Goal: Use online tool/utility: Use online tool/utility

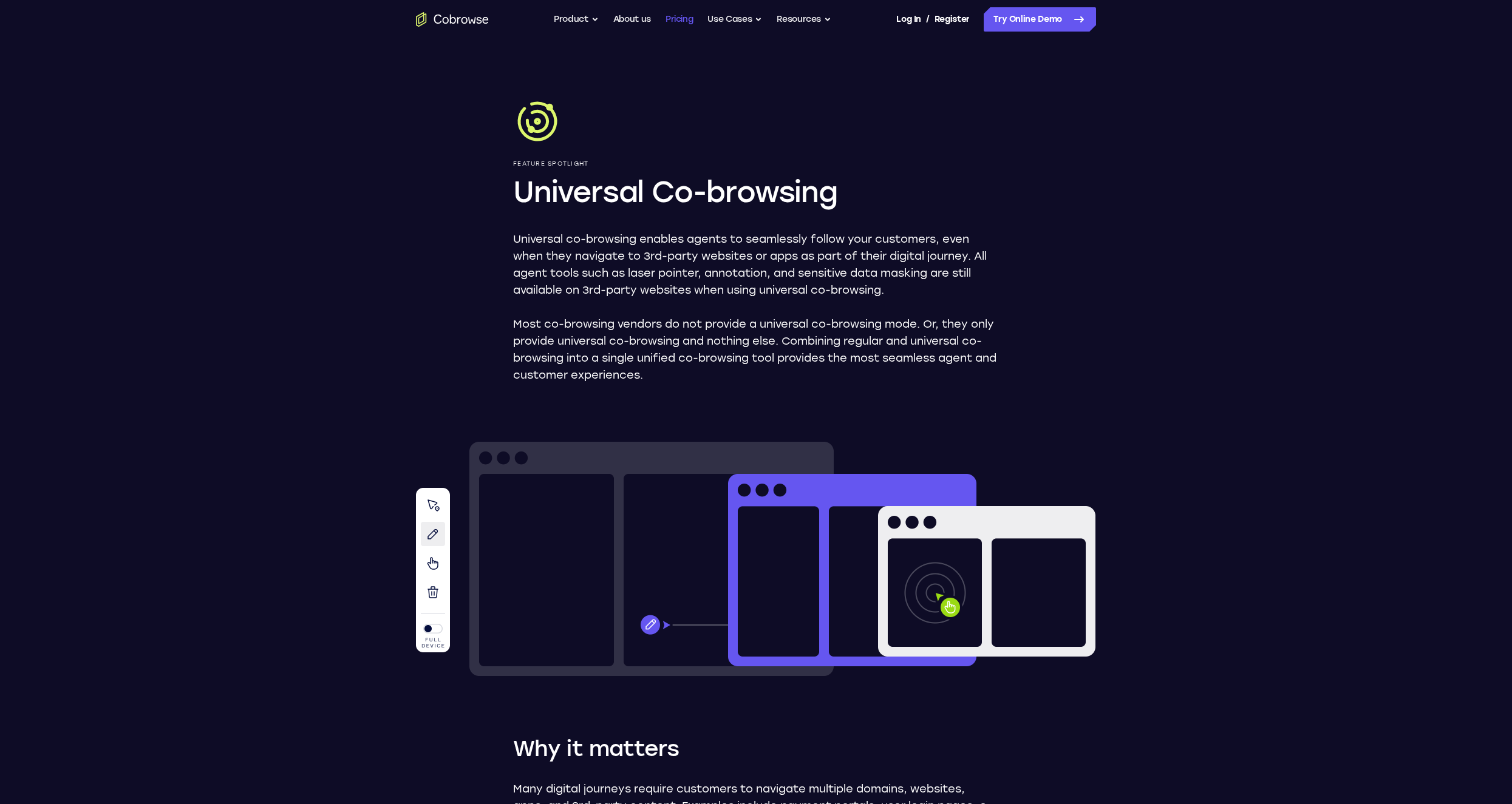
click at [678, 22] on link "Pricing" at bounding box center [679, 20] width 28 height 24
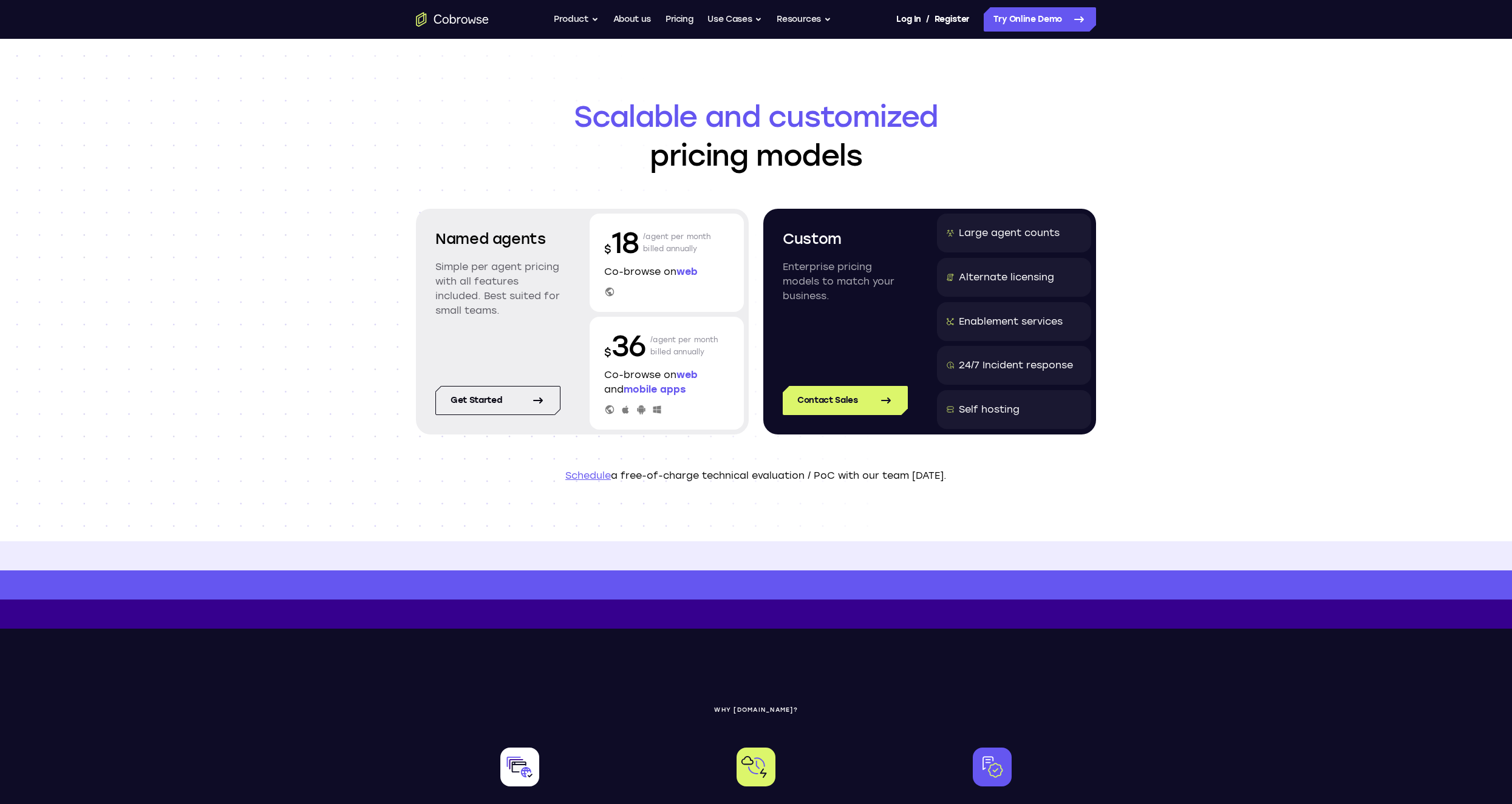
click at [689, 272] on span "web" at bounding box center [686, 271] width 21 height 12
click at [576, 17] on button "Product" at bounding box center [576, 20] width 45 height 24
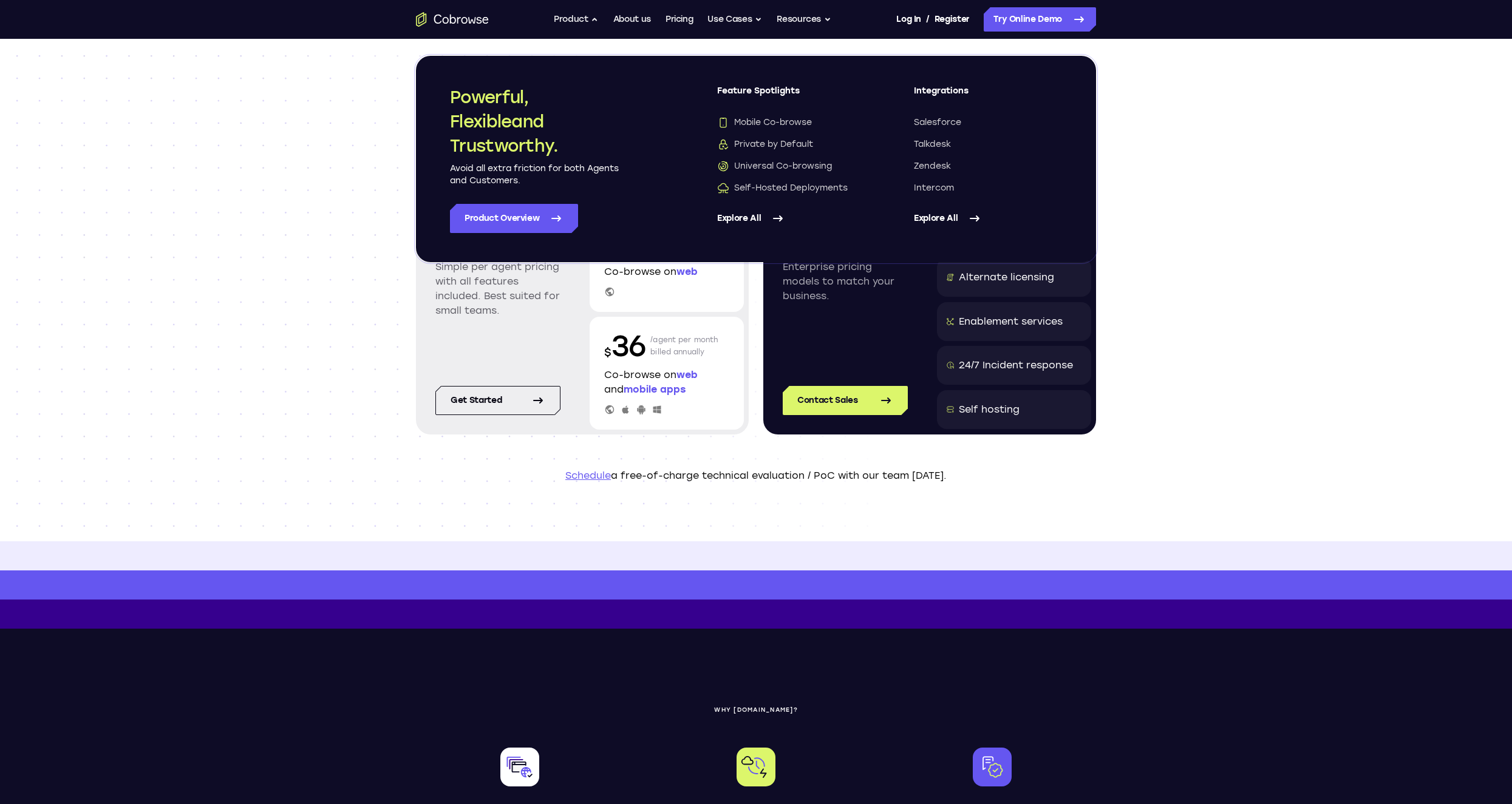
click at [764, 220] on link "Explore All" at bounding box center [791, 218] width 149 height 29
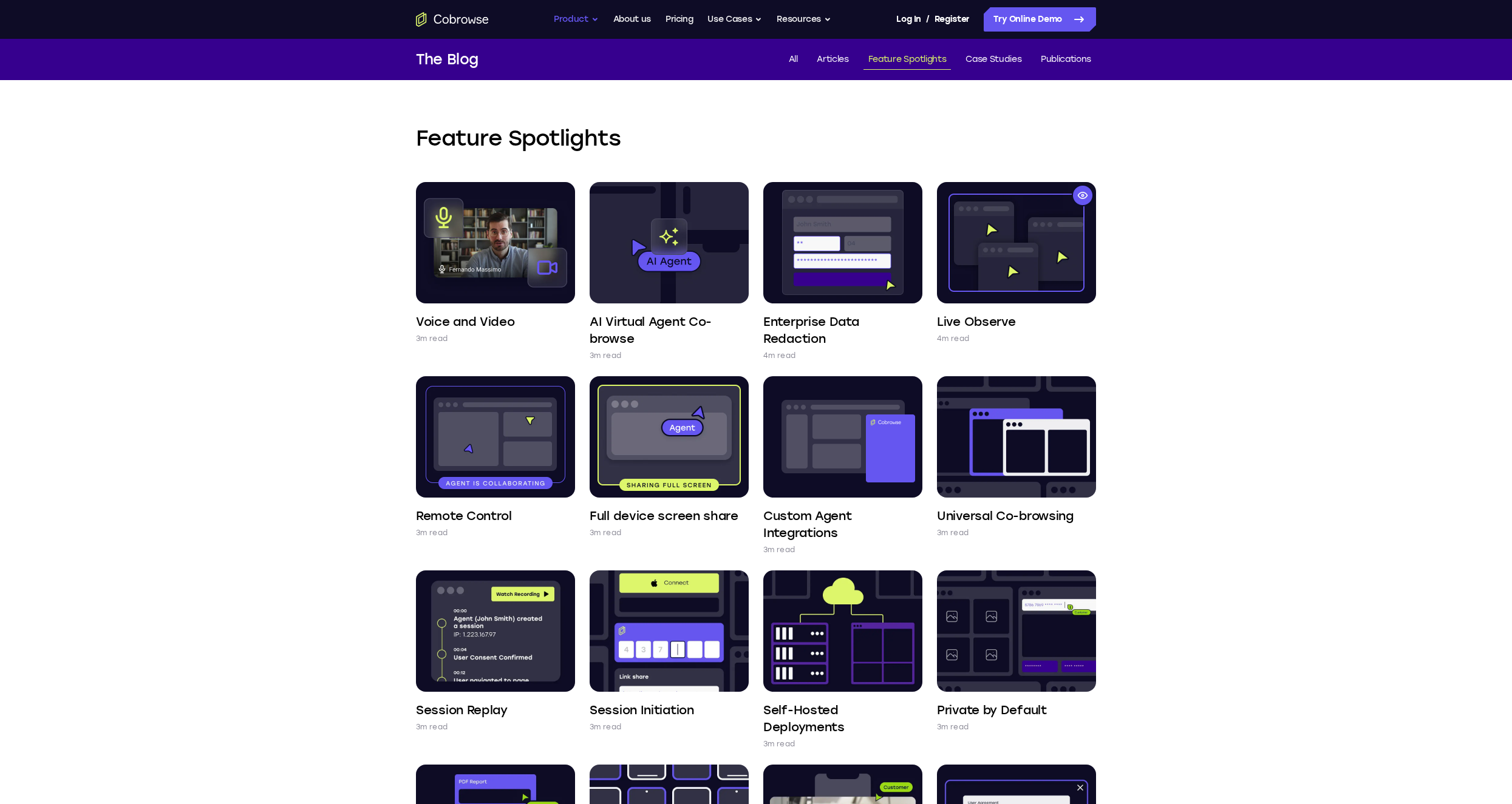
click at [563, 14] on button "Product" at bounding box center [576, 20] width 45 height 24
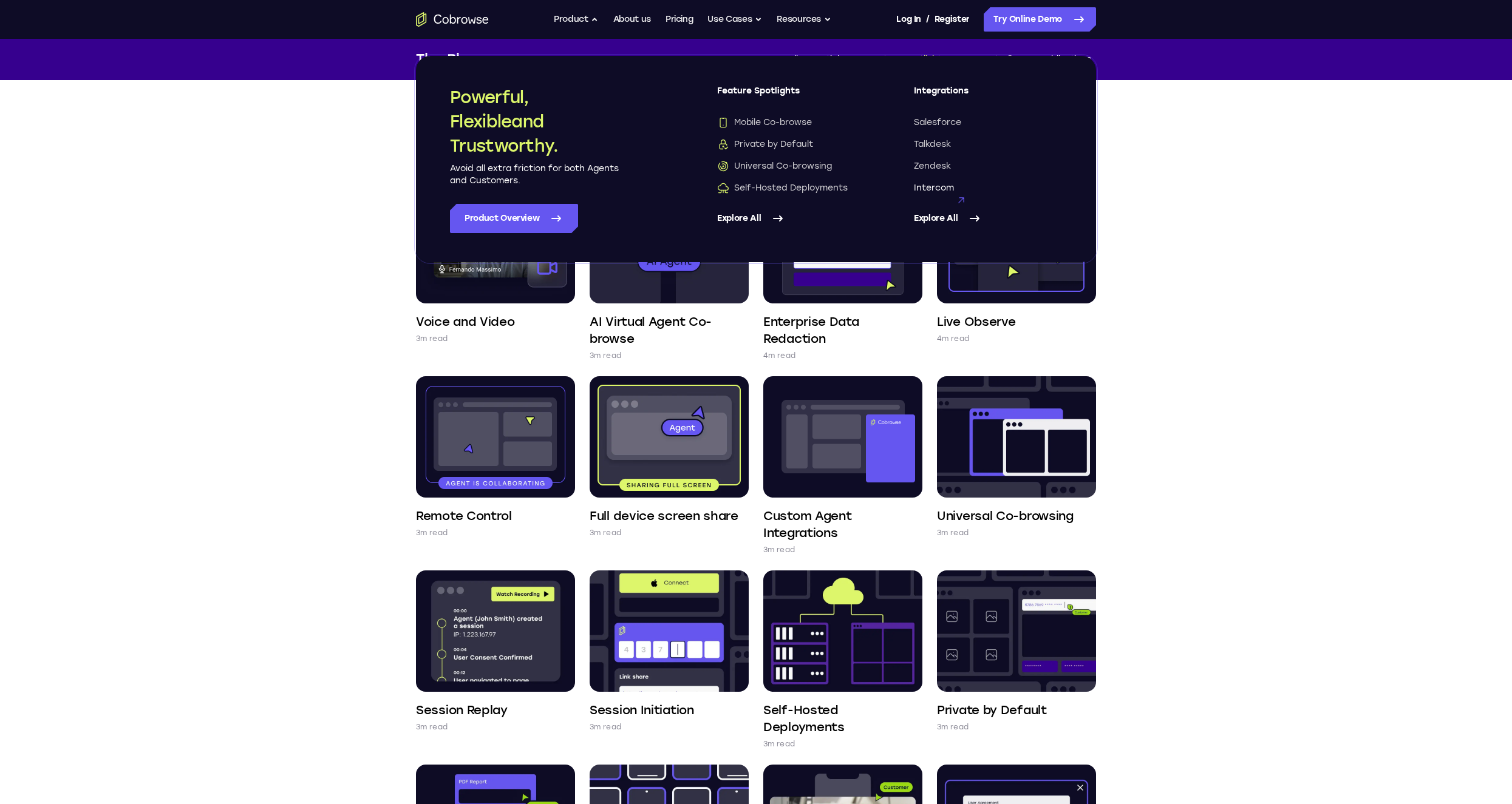
click at [931, 185] on span "Intercom" at bounding box center [933, 188] width 40 height 12
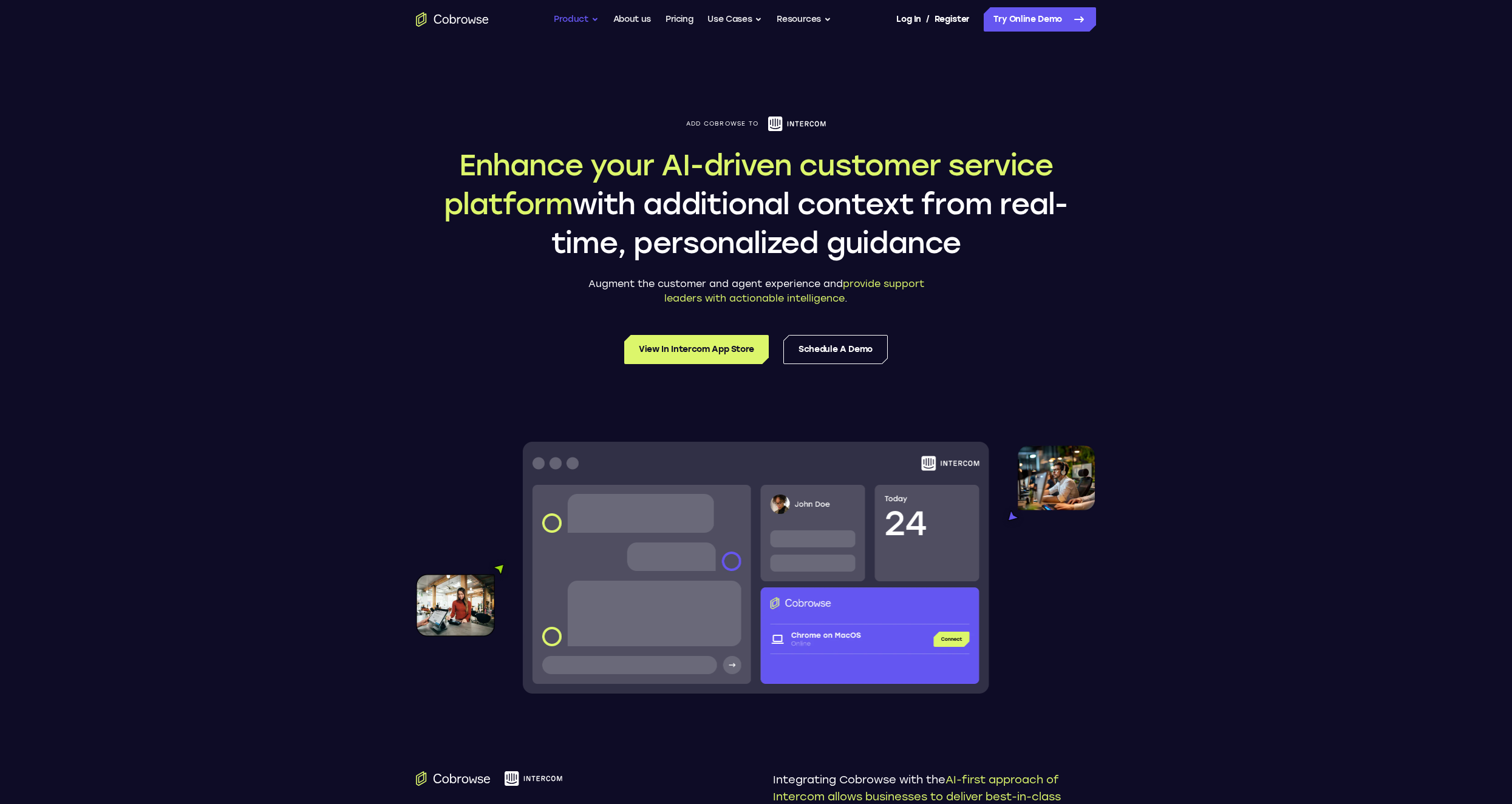
click at [576, 25] on button "Product" at bounding box center [576, 20] width 45 height 24
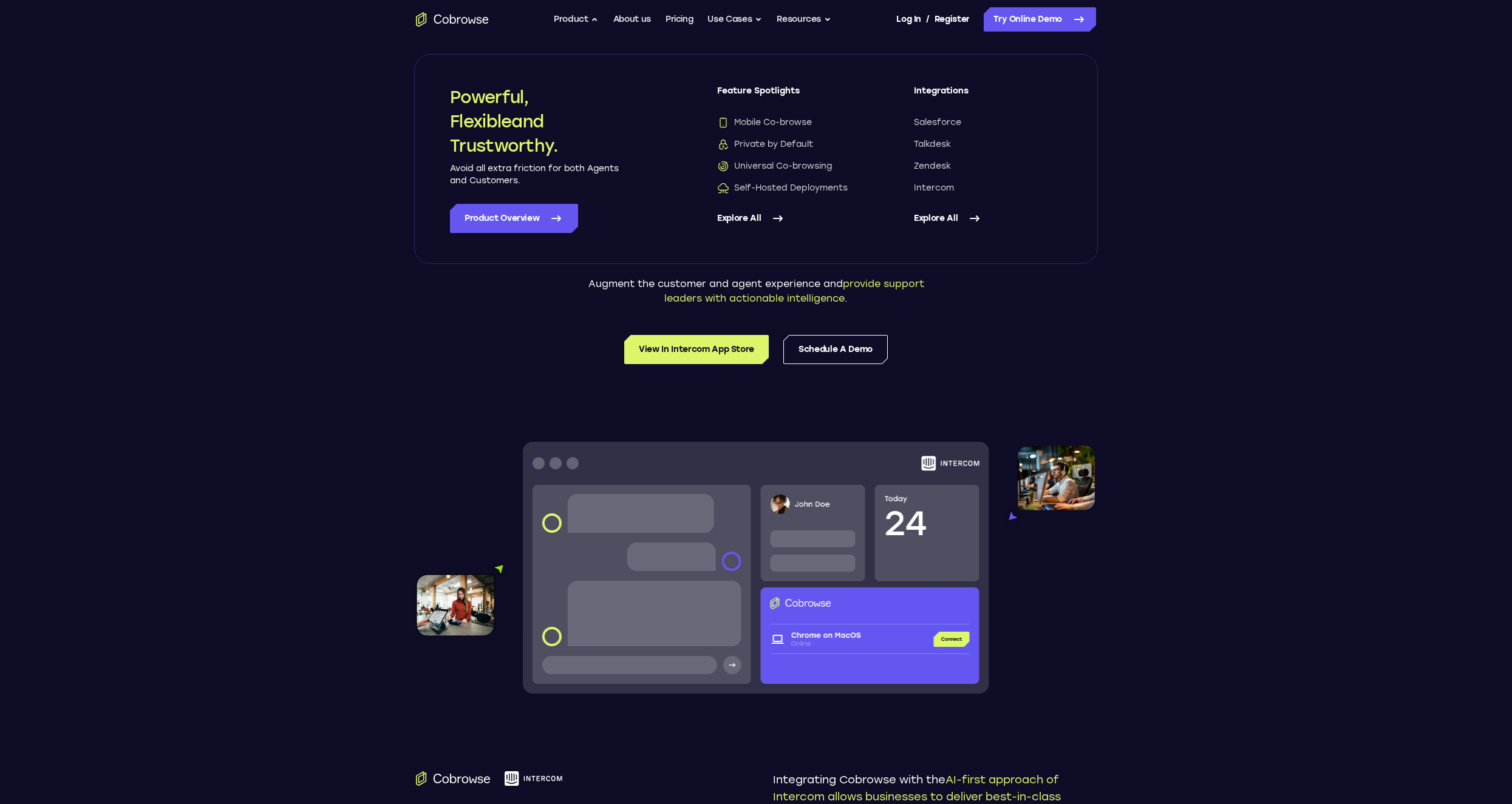
click at [760, 218] on link "Explore All" at bounding box center [791, 218] width 149 height 29
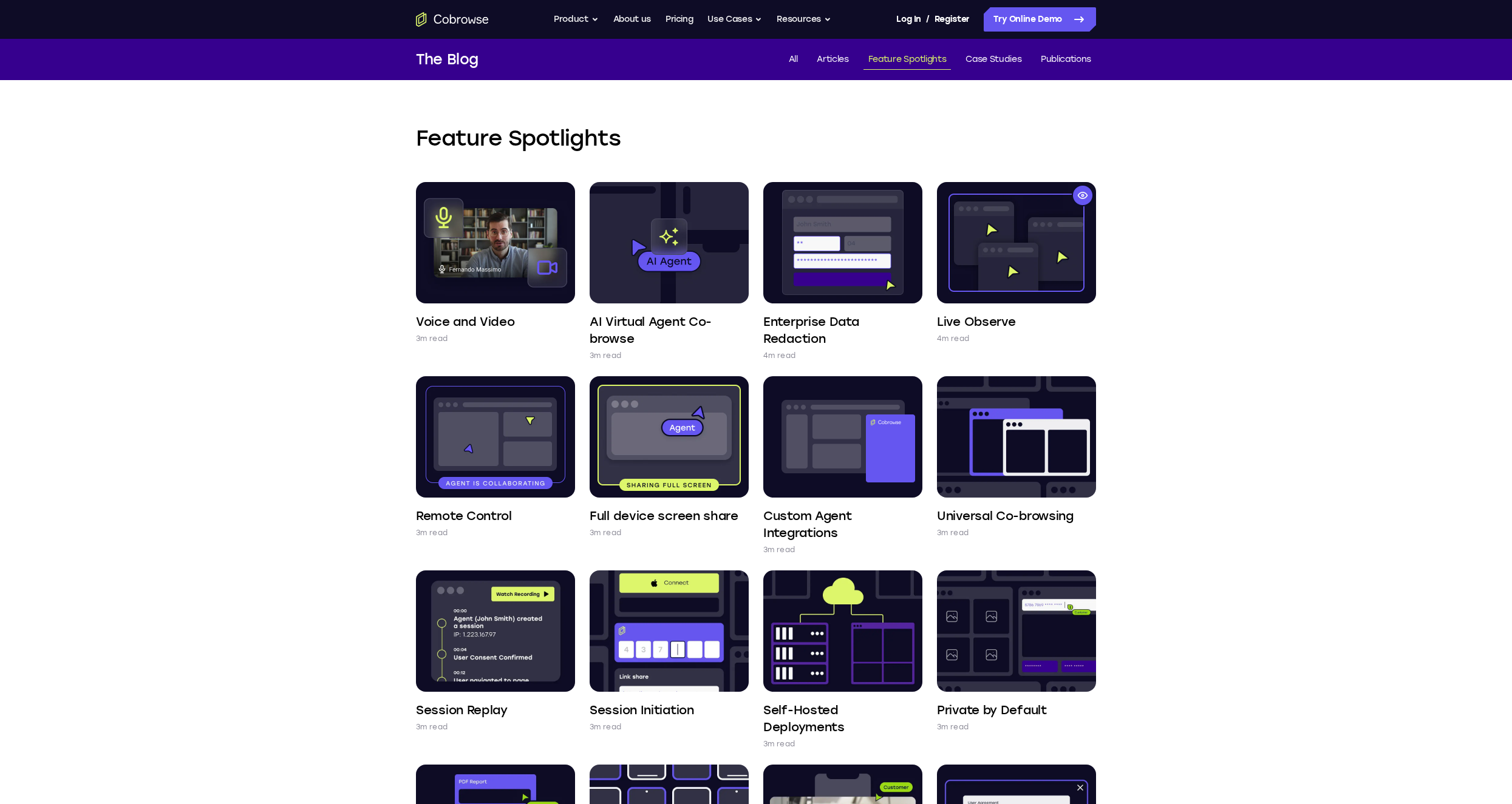
click at [467, 17] on icon "Go to the home page" at bounding box center [452, 19] width 73 height 15
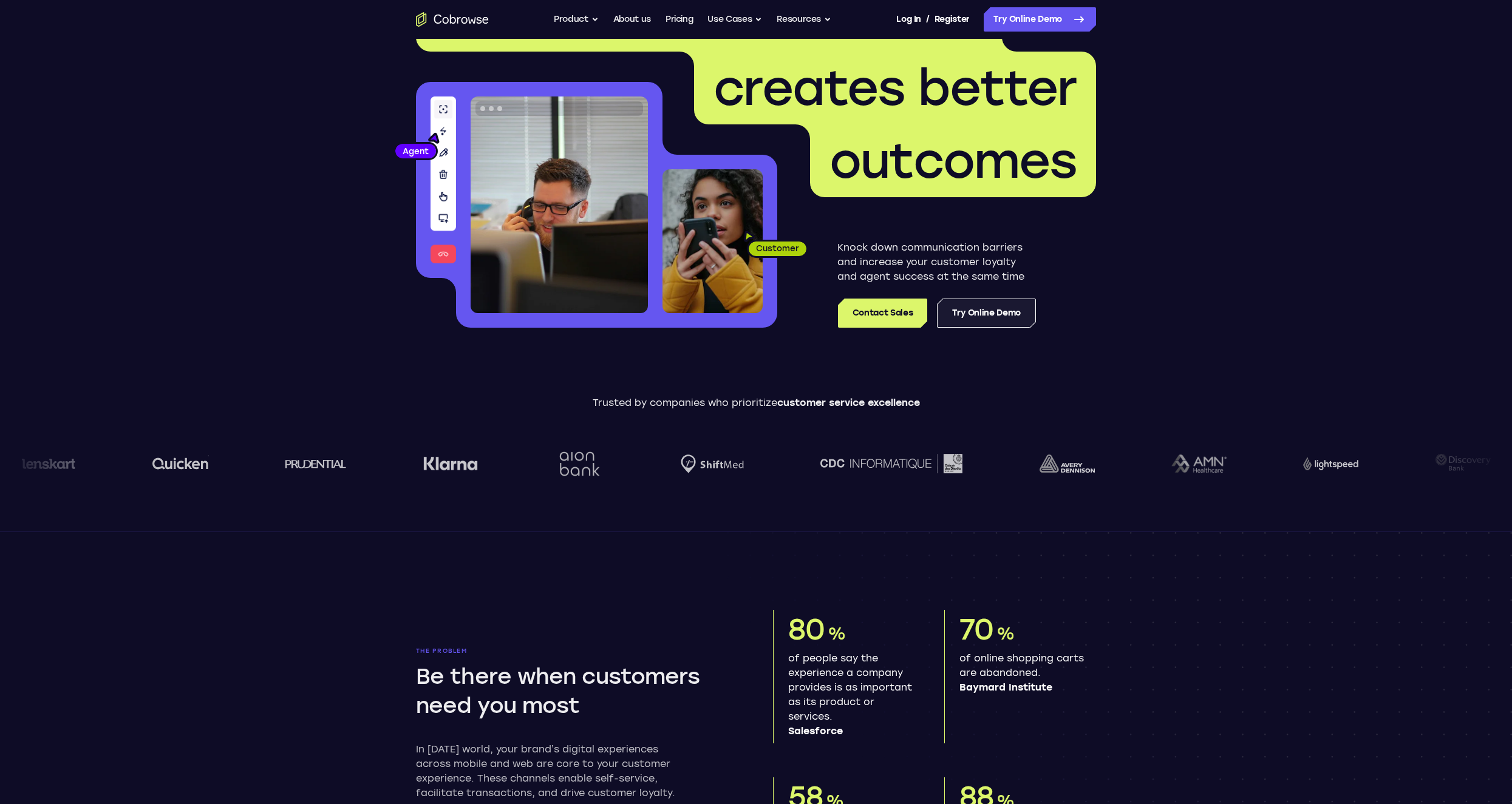
click at [989, 313] on link "Try Online Demo" at bounding box center [986, 313] width 99 height 29
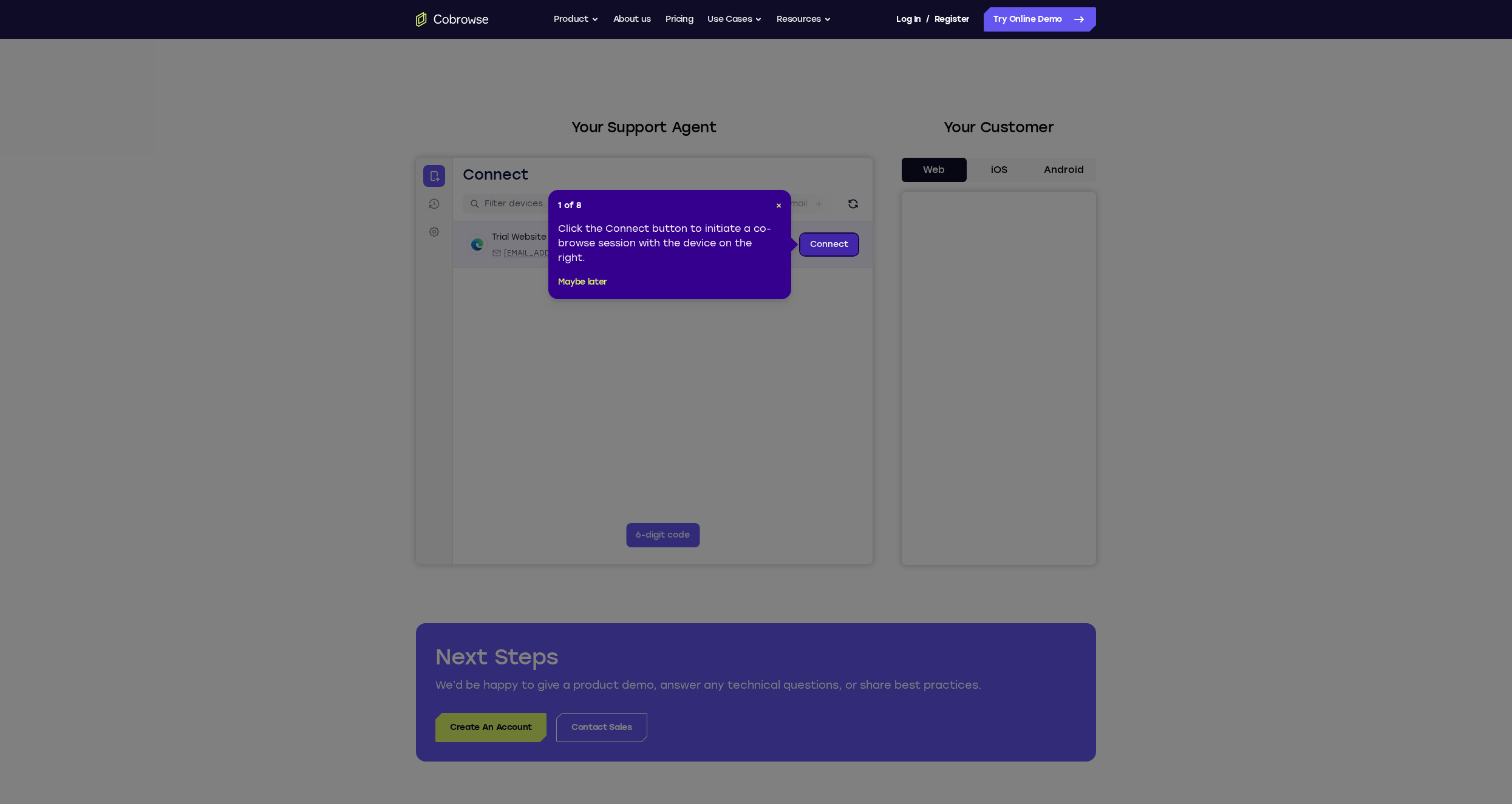
click at [843, 241] on link "Connect" at bounding box center [829, 245] width 58 height 22
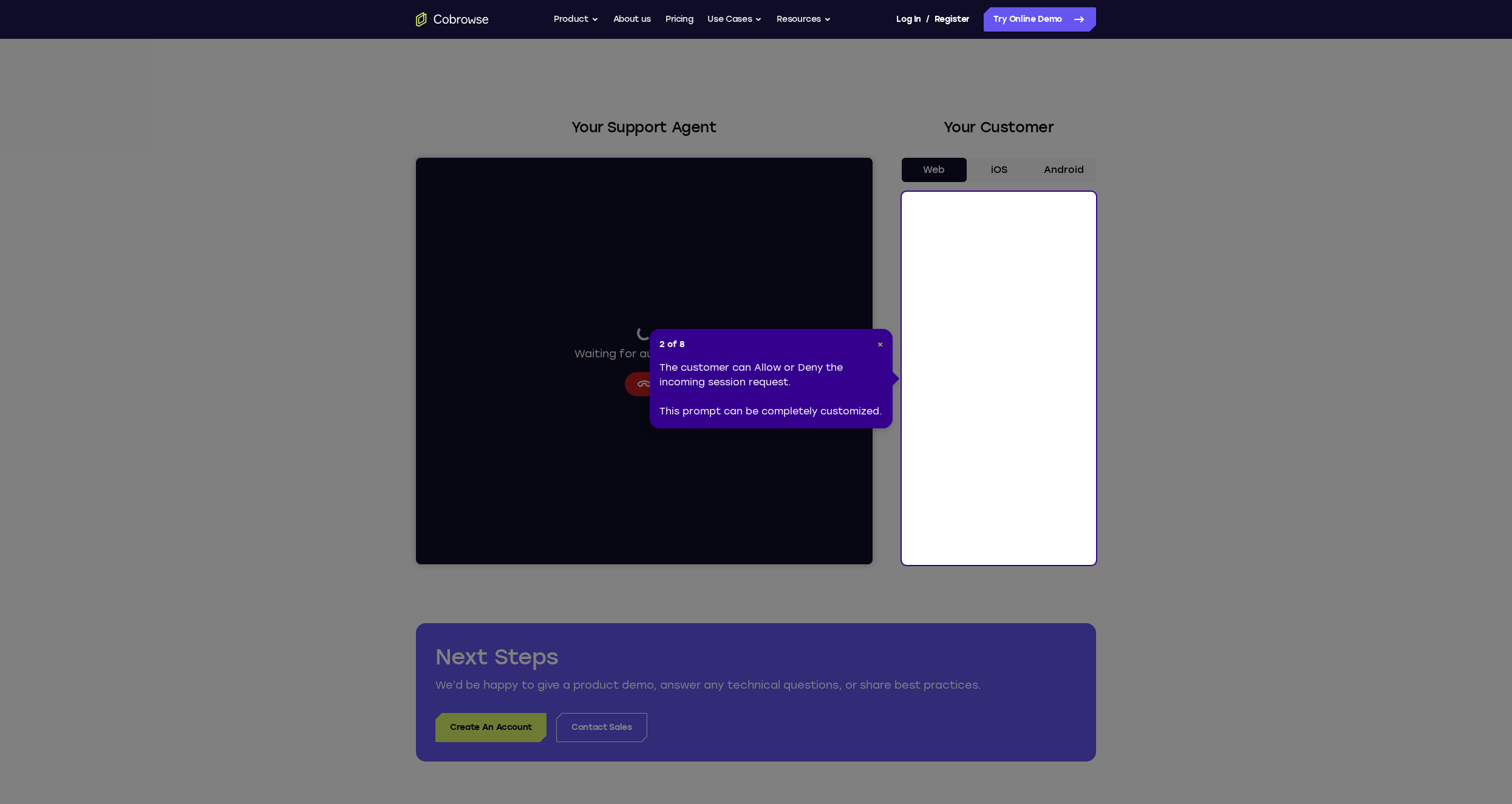
click at [882, 344] on span "×" at bounding box center [880, 345] width 5 height 10
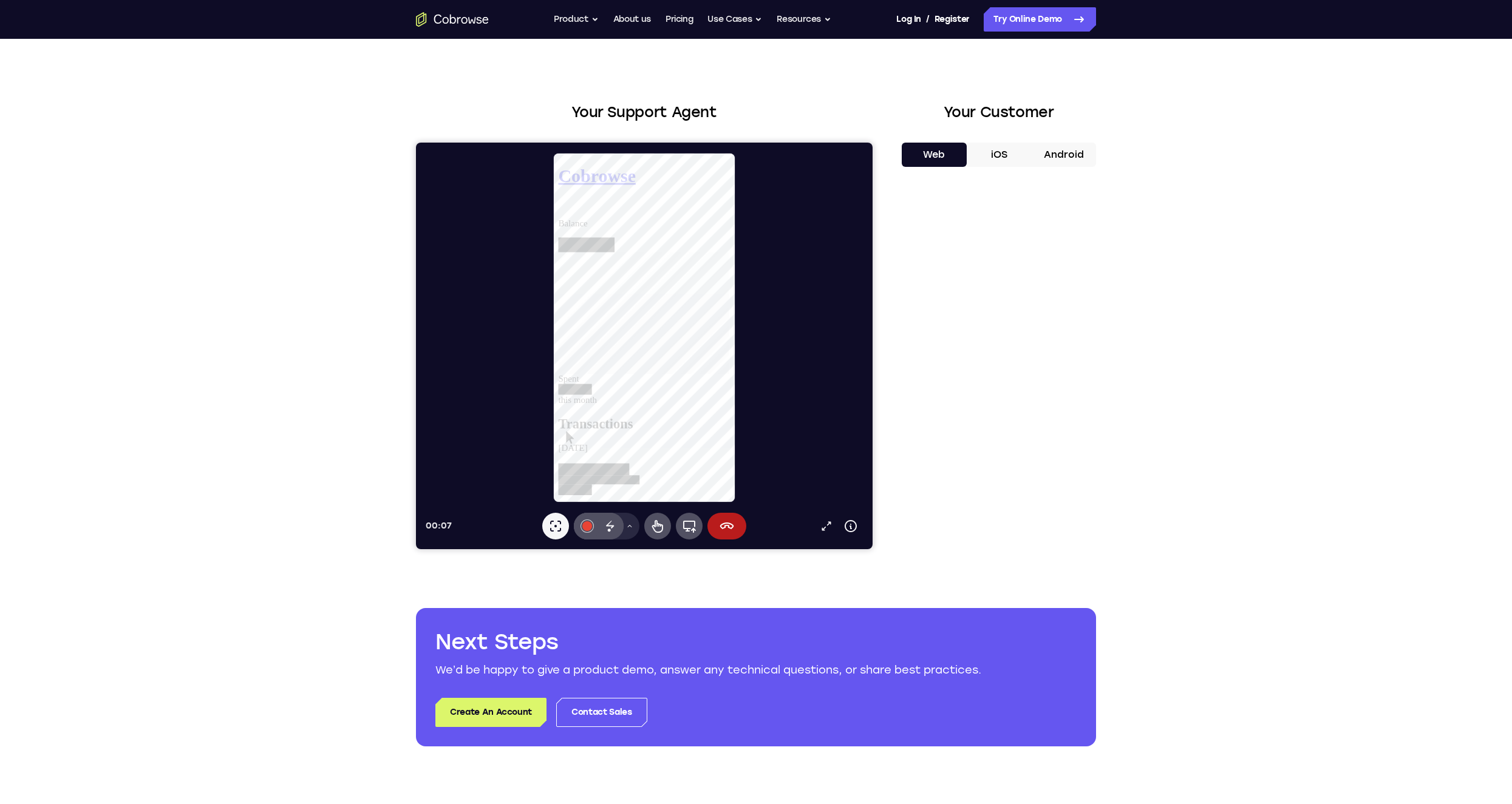
scroll to position [15, 0]
click at [741, 533] on button "End session" at bounding box center [727, 525] width 39 height 26
